Goal: Information Seeking & Learning: Learn about a topic

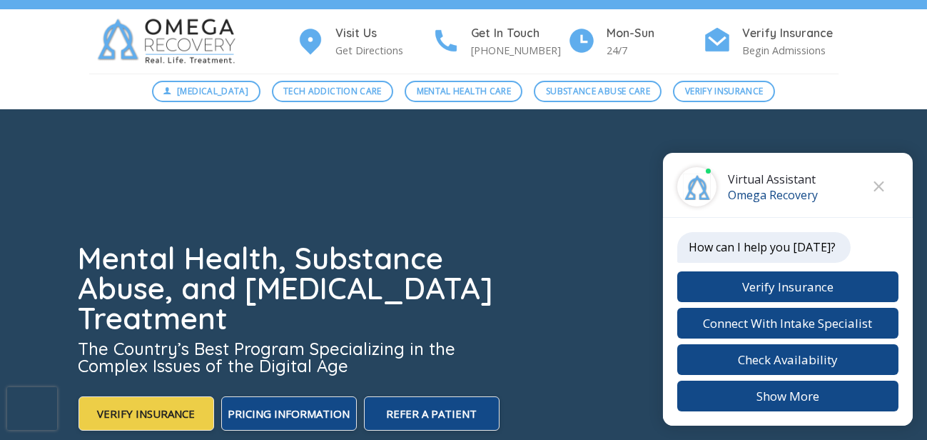
scroll to position [384, 0]
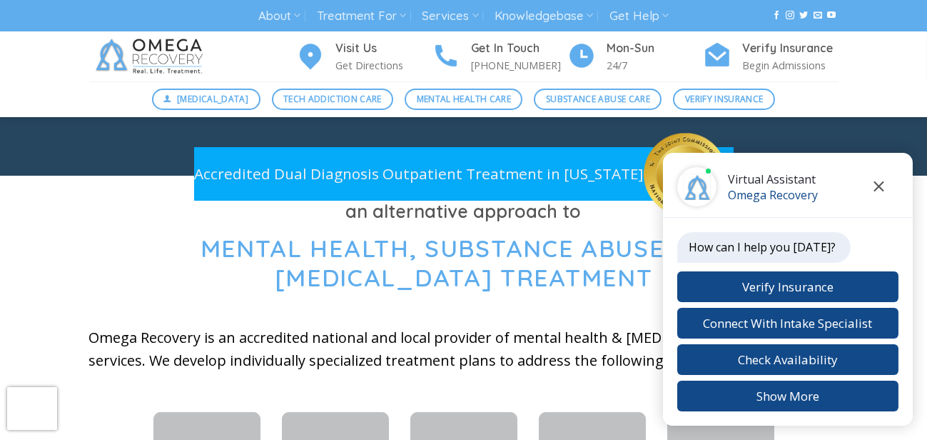
click at [880, 186] on icon "Close chat" at bounding box center [879, 186] width 10 height 10
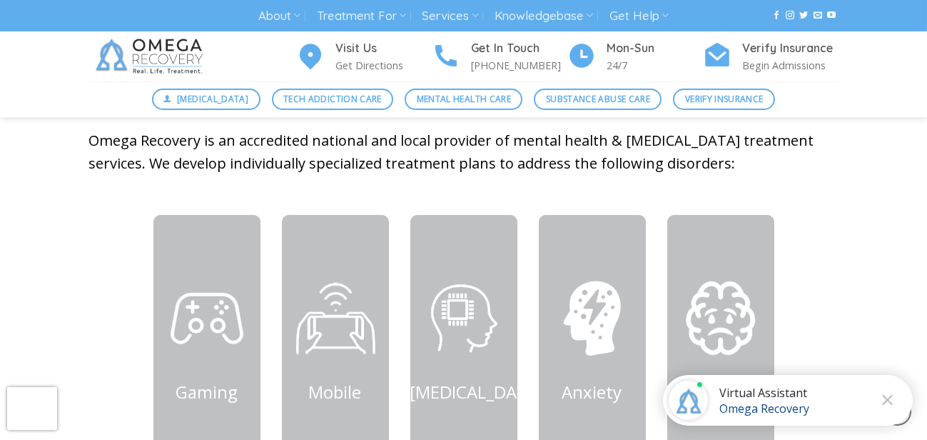
scroll to position [609, 0]
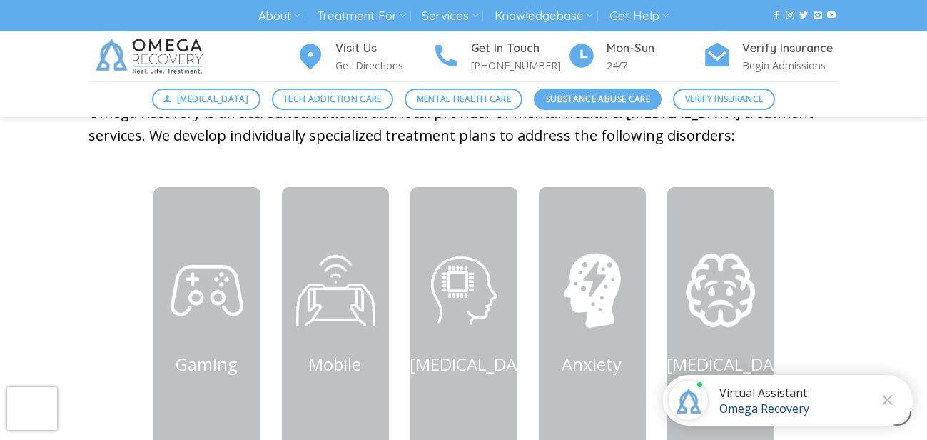
click at [604, 102] on span "Substance Abuse Care" at bounding box center [598, 99] width 104 height 14
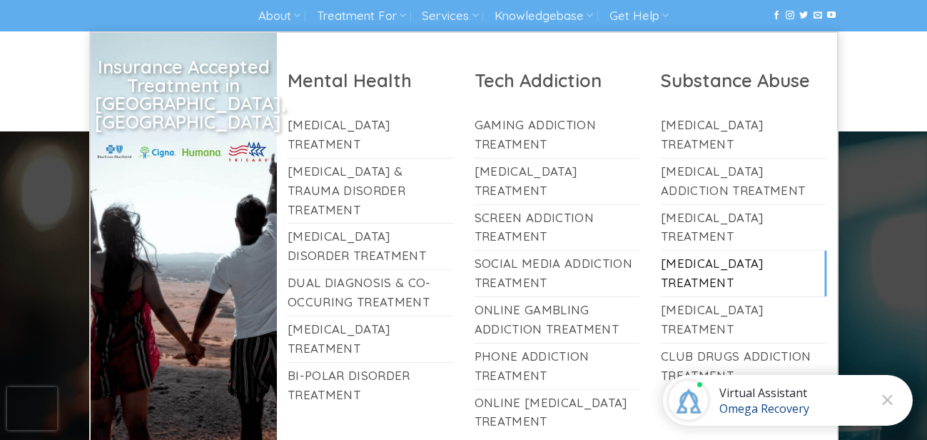
click at [716, 275] on link "[MEDICAL_DATA] Treatment" at bounding box center [743, 273] width 165 height 46
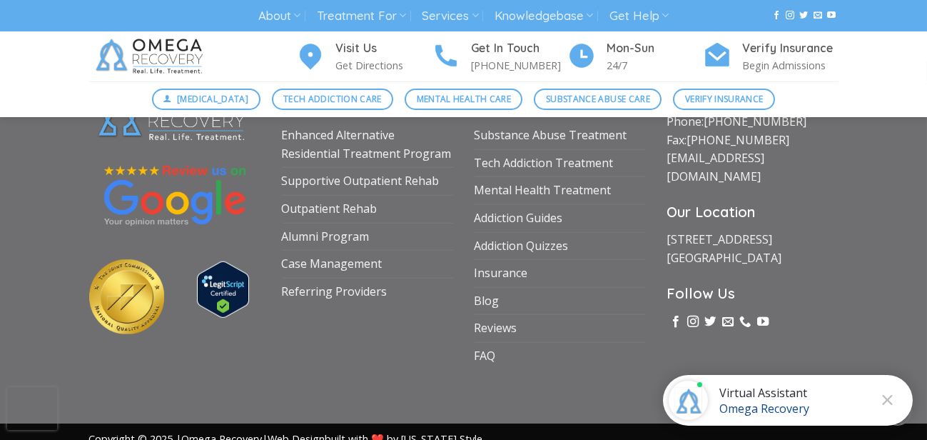
scroll to position [5058, 0]
